Goal: Navigation & Orientation: Understand site structure

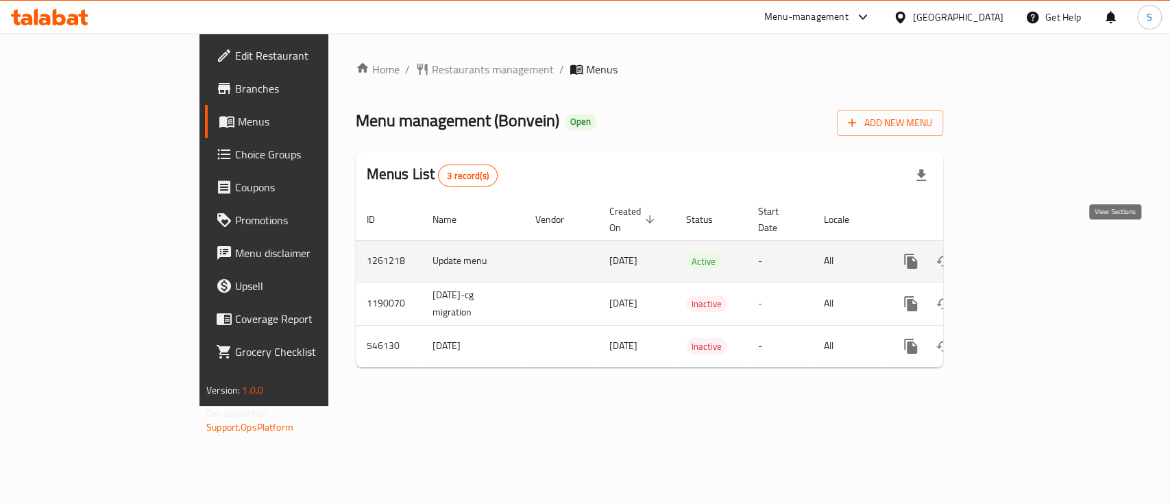
click at [1018, 253] on icon "enhanced table" at bounding box center [1009, 261] width 16 height 16
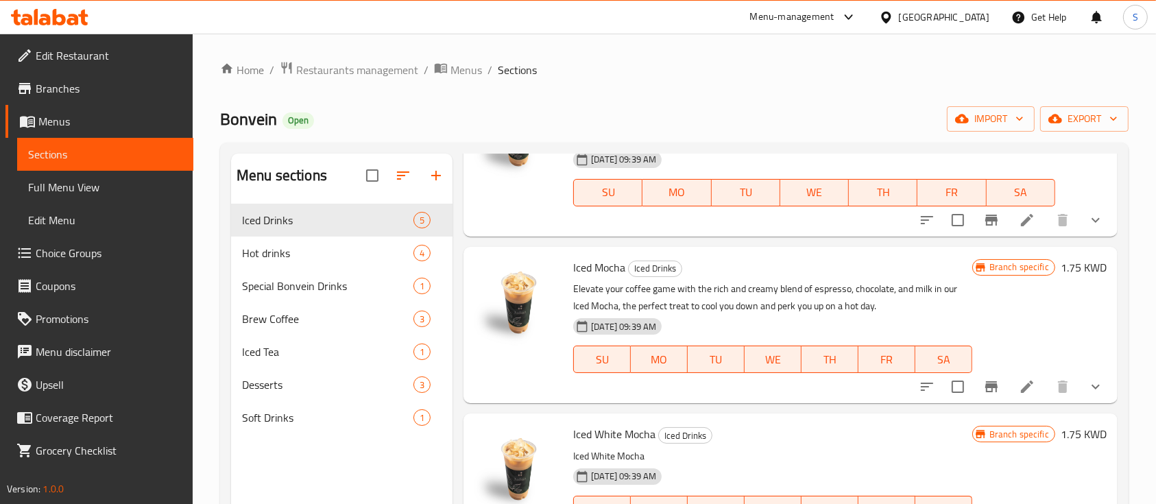
scroll to position [330, 0]
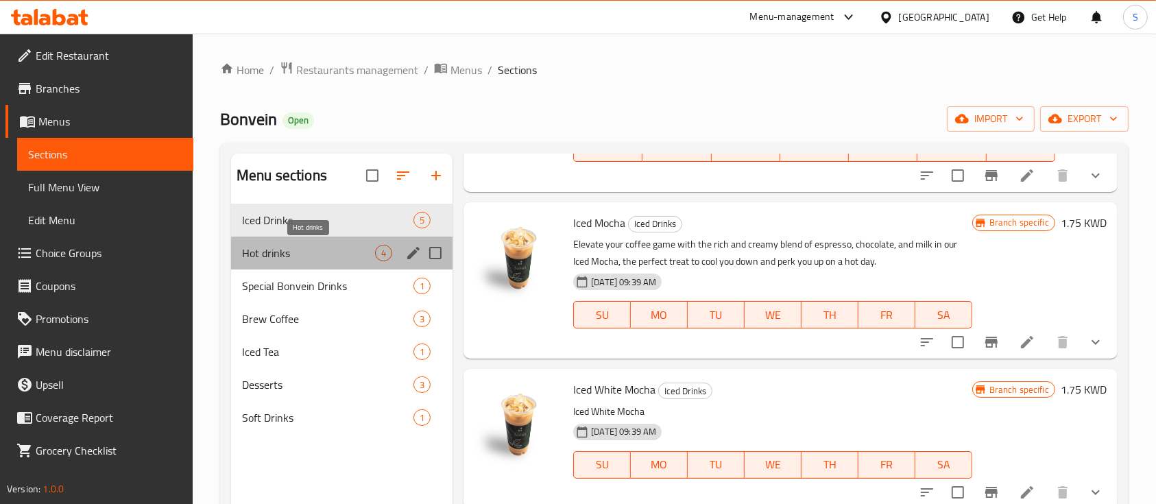
click at [282, 255] on span "Hot drinks" at bounding box center [308, 253] width 133 height 16
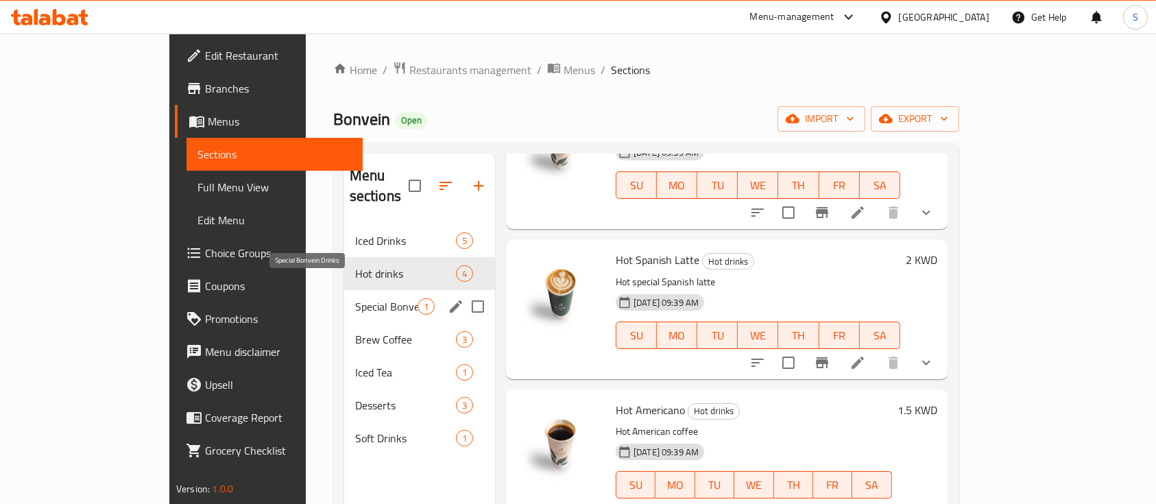
click at [355, 298] on span "Special Bonvein Drinks" at bounding box center [386, 306] width 62 height 16
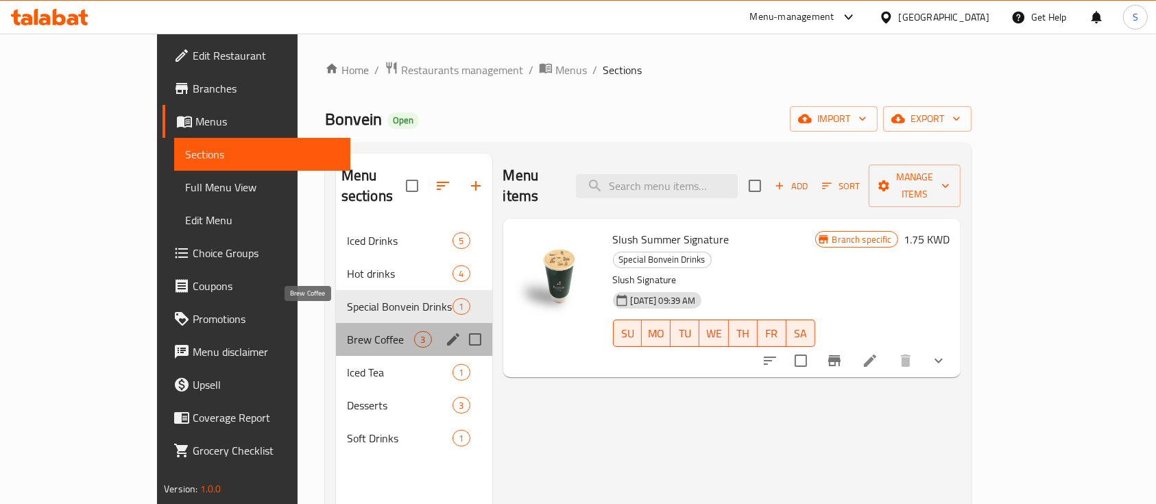
click at [347, 331] on span "Brew Coffee" at bounding box center [381, 339] width 68 height 16
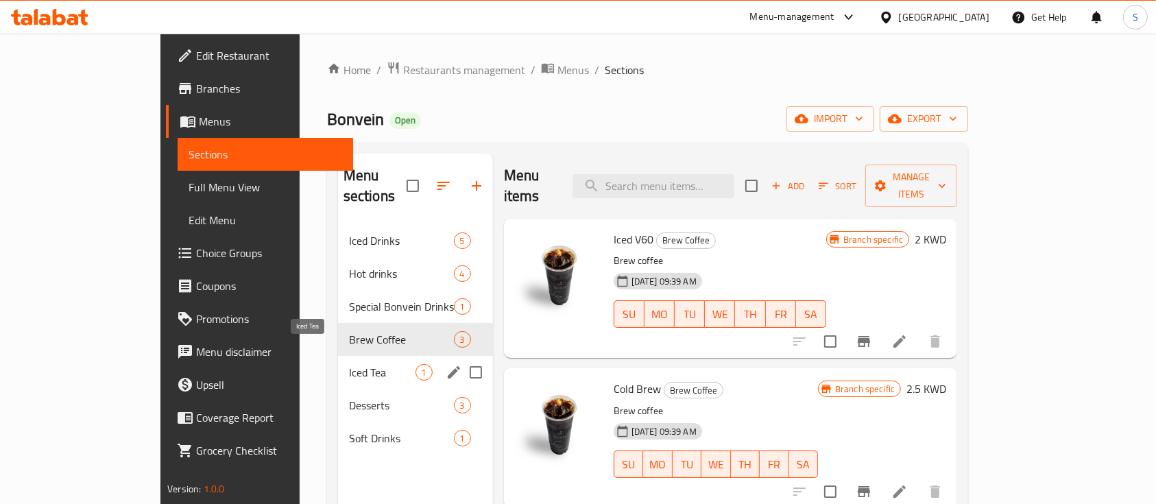
click at [349, 364] on span "Iced Tea" at bounding box center [382, 372] width 66 height 16
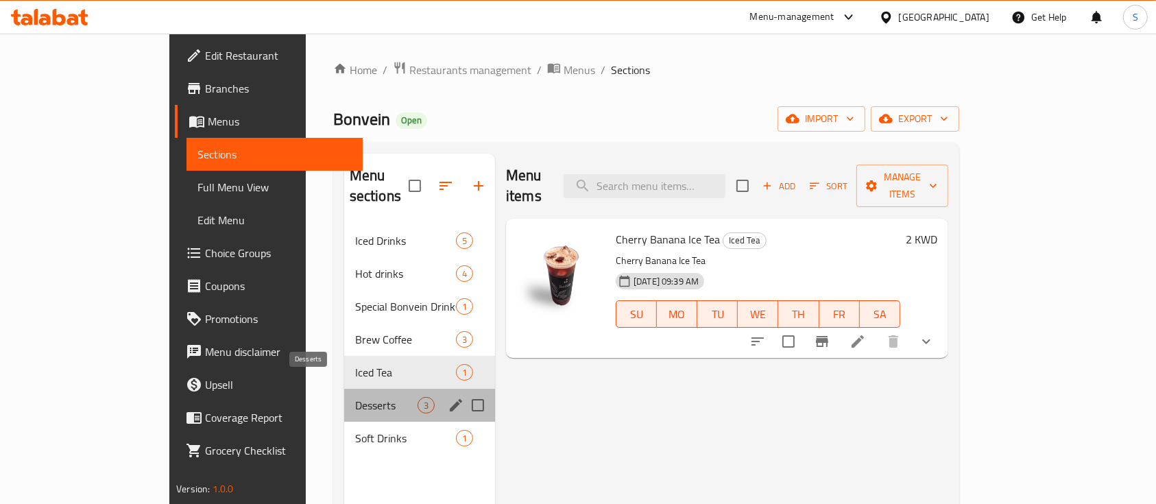
click at [355, 397] on span "Desserts" at bounding box center [386, 405] width 62 height 16
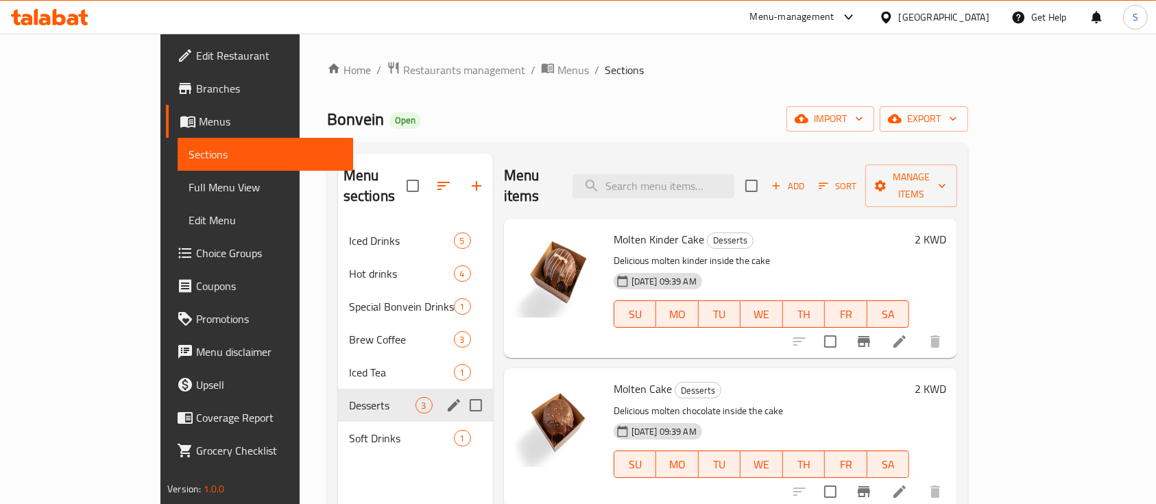
click at [338, 398] on div "Desserts 3" at bounding box center [415, 405] width 155 height 33
click at [349, 430] on span "Soft Drinks" at bounding box center [382, 438] width 66 height 16
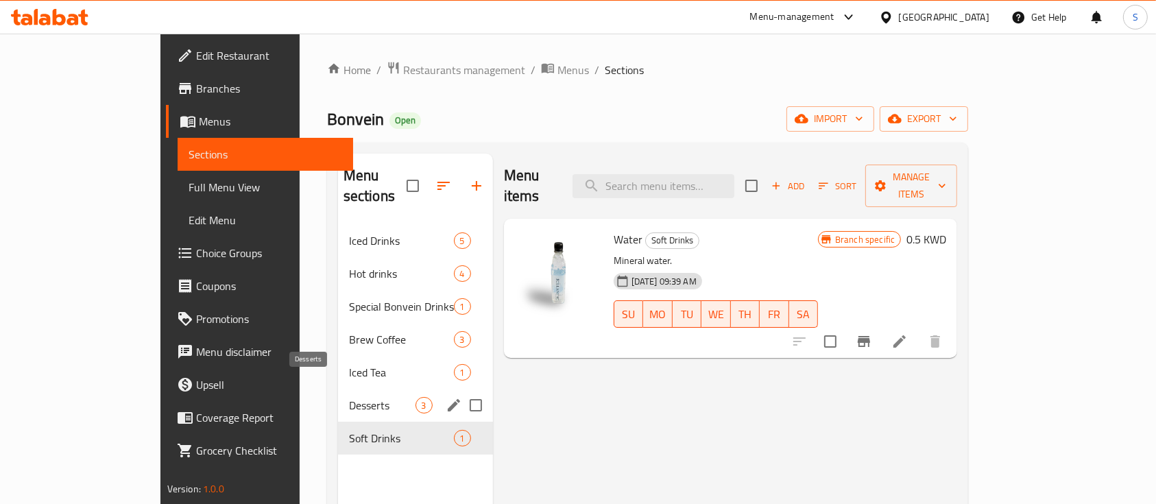
click at [349, 397] on span "Desserts" at bounding box center [382, 405] width 66 height 16
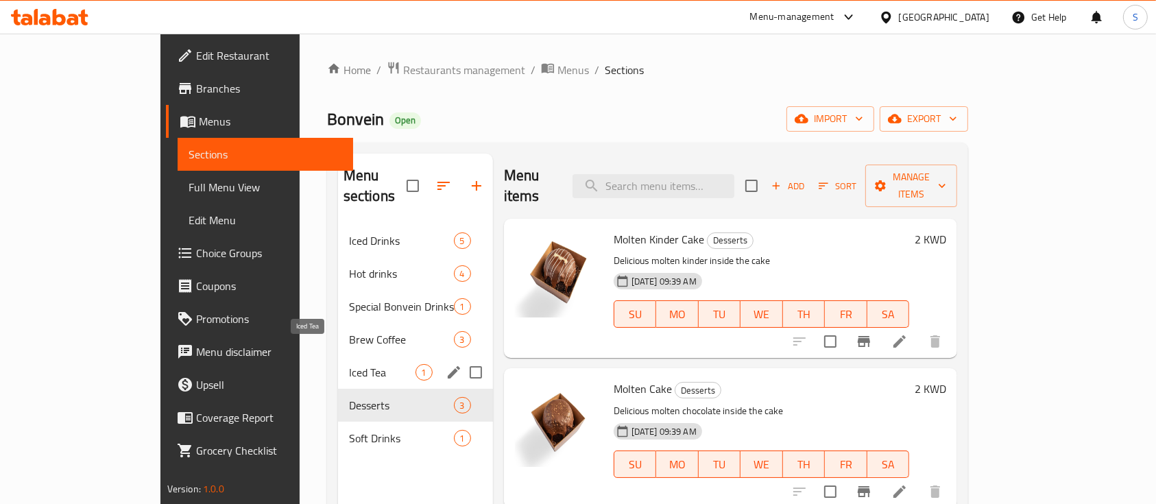
click at [349, 364] on span "Iced Tea" at bounding box center [382, 372] width 66 height 16
